Goal: Use online tool/utility

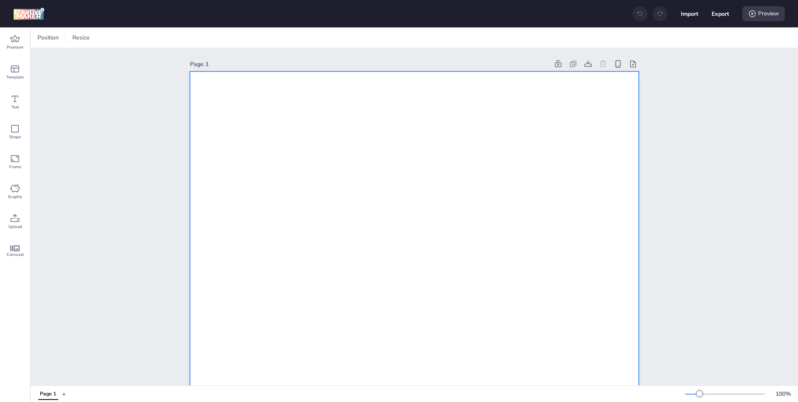
click at [111, 37] on div at bounding box center [113, 38] width 12 height 8
click at [93, 37] on div at bounding box center [93, 38] width 8 height 12
click at [85, 85] on button "320 x 480 px" at bounding box center [90, 88] width 42 height 12
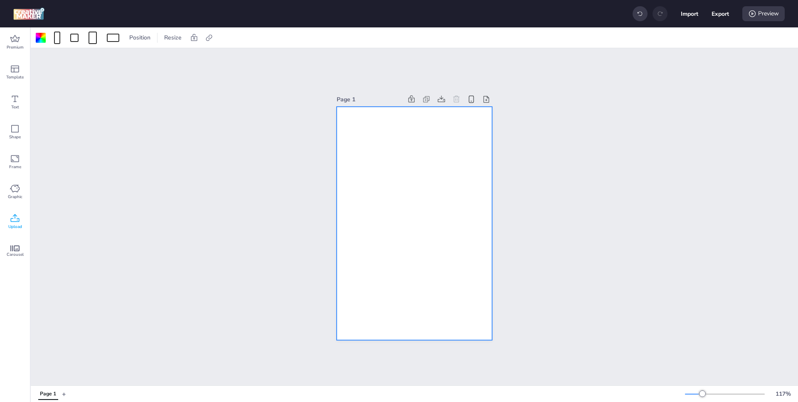
click at [12, 217] on icon at bounding box center [15, 219] width 10 height 10
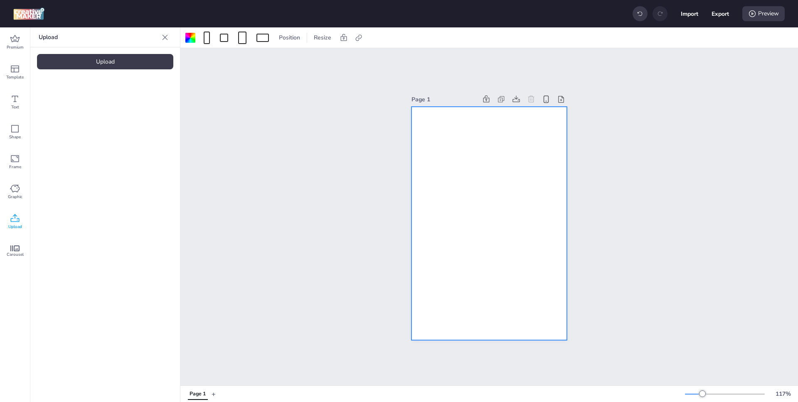
click at [158, 66] on div "Upload" at bounding box center [105, 61] width 136 height 15
click at [77, 112] on img at bounding box center [70, 116] width 51 height 9
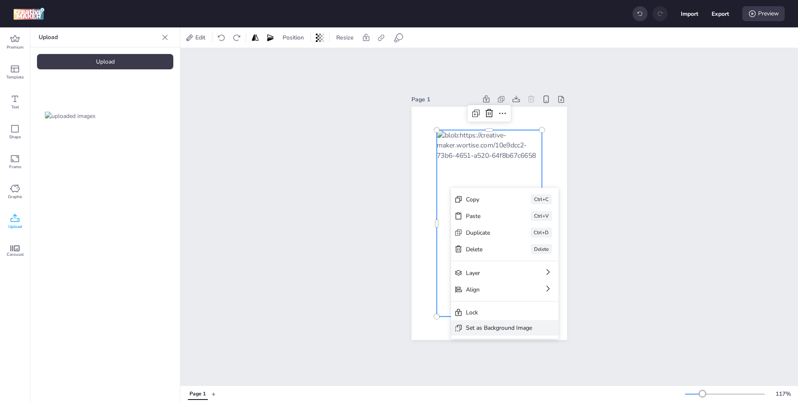
click at [501, 328] on div "Set as Background Image" at bounding box center [499, 328] width 66 height 9
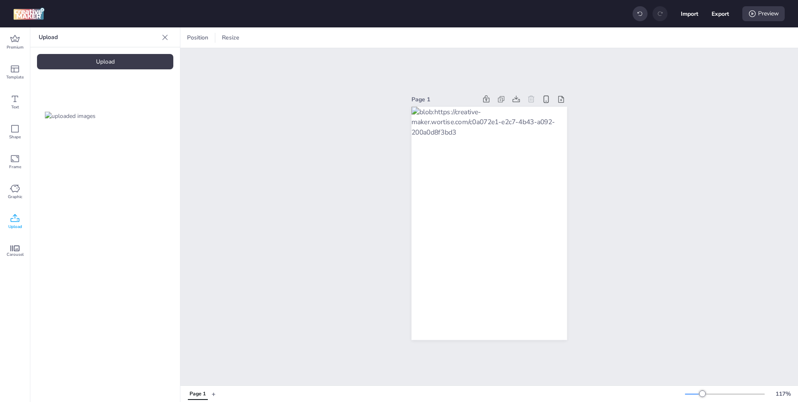
click at [326, 259] on div "Page 1" at bounding box center [489, 217] width 618 height 338
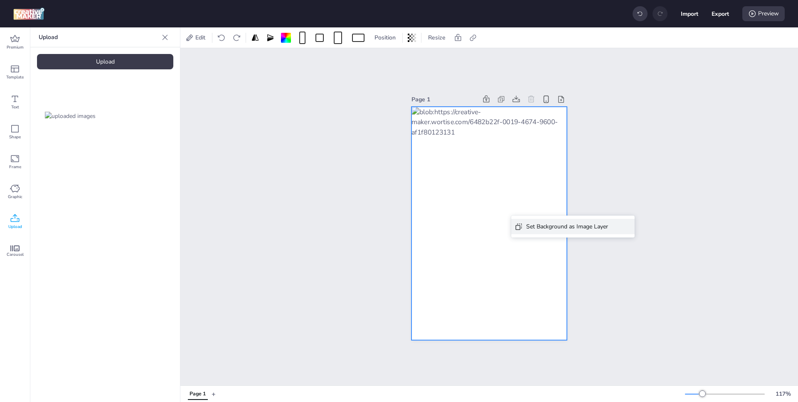
click at [530, 226] on div "Set Background as Image Layer" at bounding box center [567, 226] width 82 height 9
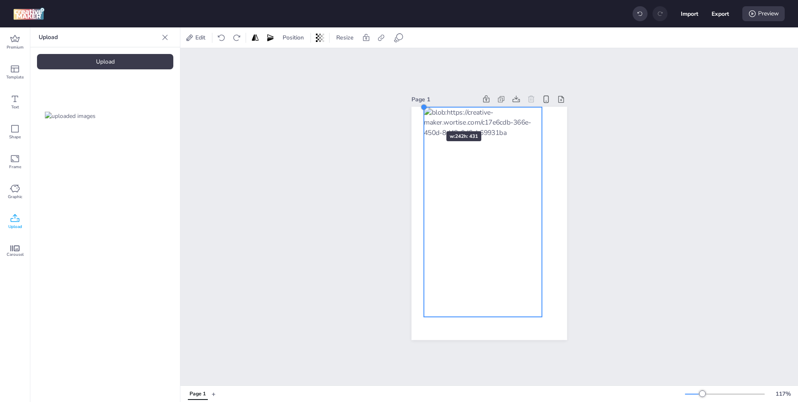
drag, startPoint x: 434, startPoint y: 126, endPoint x: 422, endPoint y: 117, distance: 15.5
click at [422, 117] on div at bounding box center [489, 224] width 155 height 234
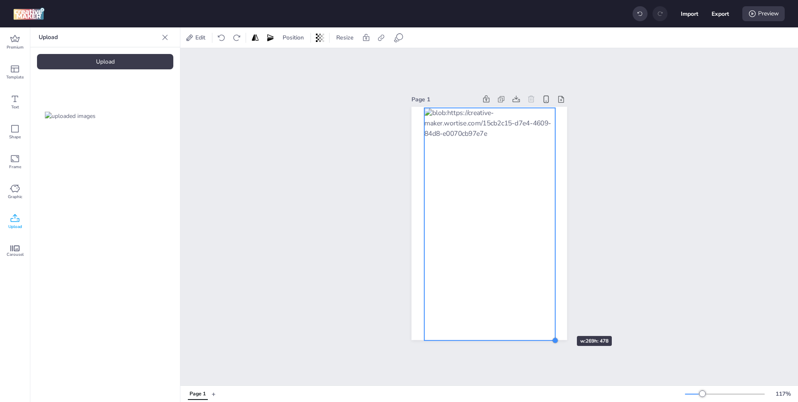
drag, startPoint x: 539, startPoint y: 313, endPoint x: 550, endPoint y: 321, distance: 14.2
click at [552, 321] on div at bounding box center [489, 224] width 155 height 234
click at [509, 195] on div at bounding box center [489, 224] width 131 height 232
click at [421, 104] on div at bounding box center [424, 107] width 7 height 7
click at [527, 241] on div at bounding box center [489, 223] width 131 height 233
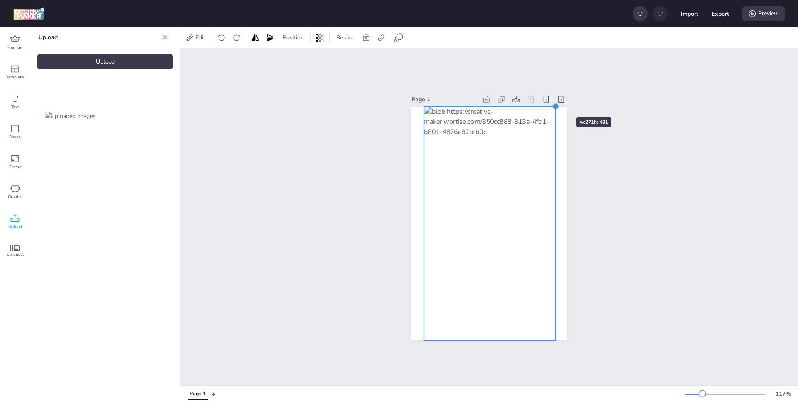
click at [552, 103] on div at bounding box center [555, 106] width 7 height 7
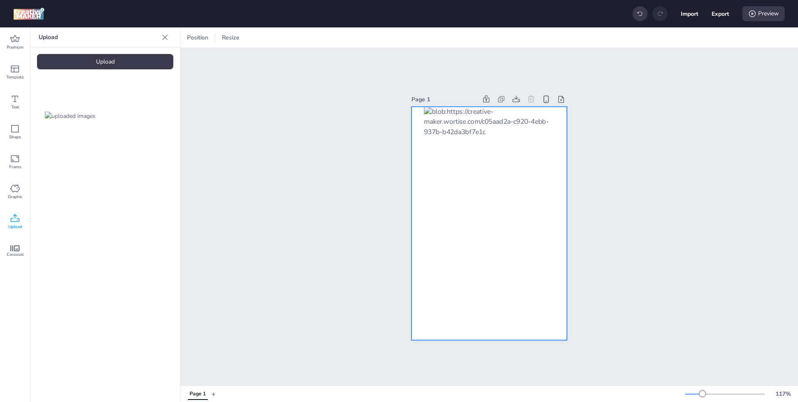
click at [561, 130] on div at bounding box center [489, 224] width 155 height 234
click at [195, 37] on div at bounding box center [190, 38] width 10 height 10
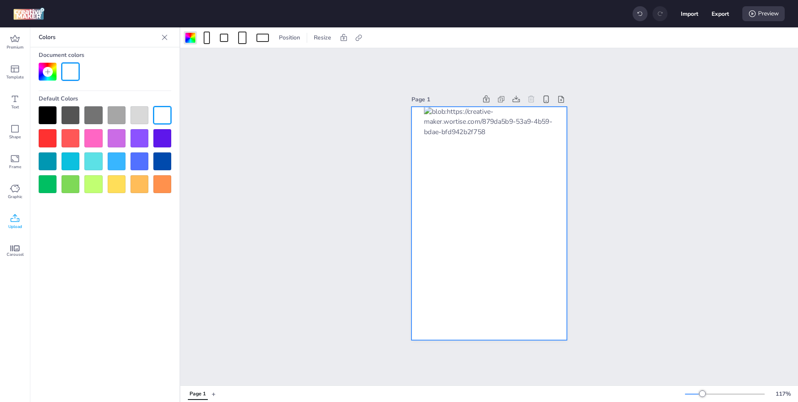
click at [48, 114] on div at bounding box center [48, 115] width 18 height 18
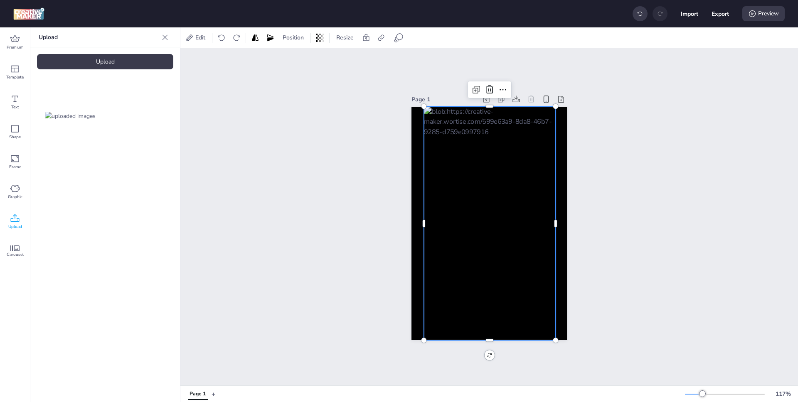
click at [508, 174] on div at bounding box center [490, 223] width 132 height 234
click at [382, 35] on icon at bounding box center [381, 38] width 6 height 6
click at [340, 57] on span "Activate hyperlink" at bounding box center [327, 58] width 46 height 9
click at [299, 59] on input "Activate hyperlink" at bounding box center [295, 61] width 5 height 5
checkbox input "true"
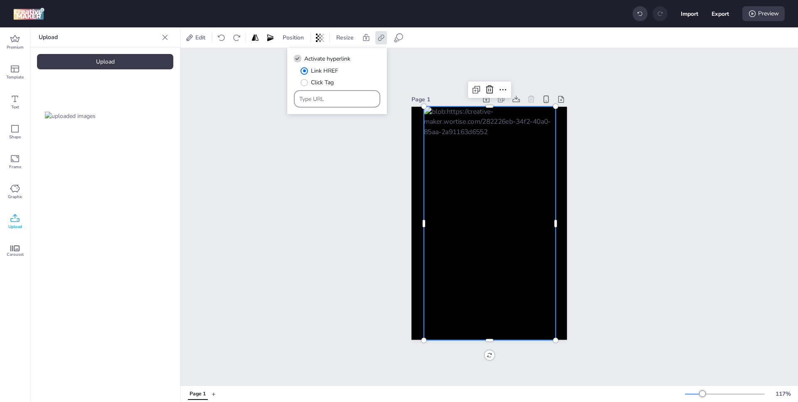
click at [336, 96] on input "Type URL" at bounding box center [337, 99] width 76 height 9
paste input "[URL][DOMAIN_NAME]"
type input "[URL][DOMAIN_NAME]"
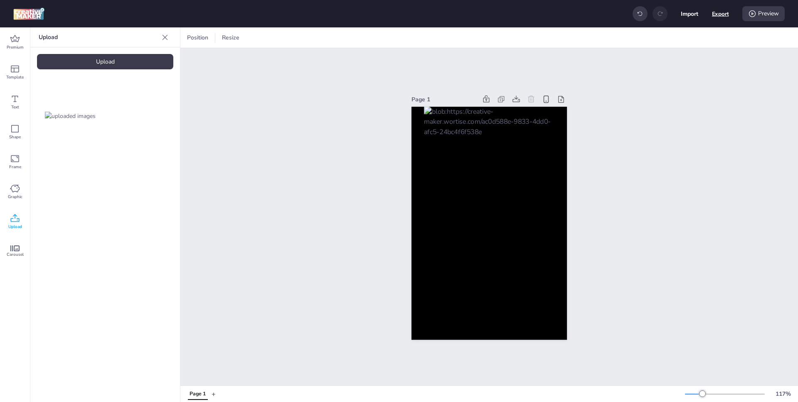
click at [724, 13] on button "Export" at bounding box center [720, 13] width 17 height 17
select select "html"
click at [694, 63] on button "Download" at bounding box center [684, 67] width 76 height 16
